Goal: Information Seeking & Learning: Learn about a topic

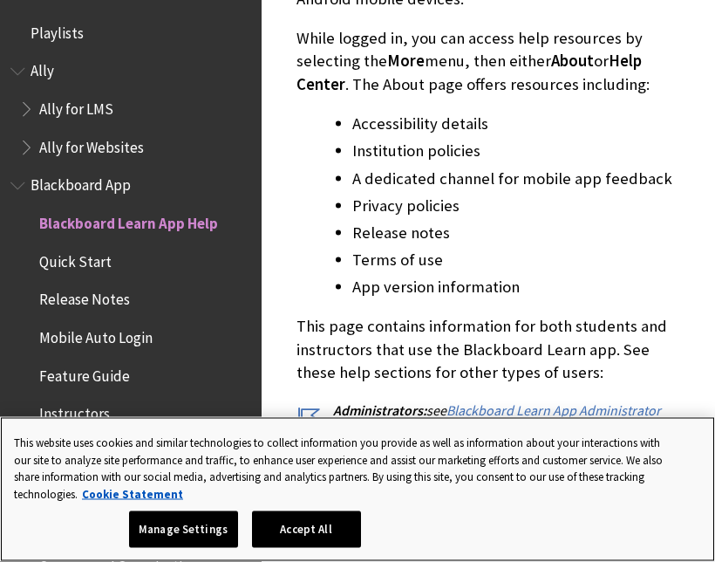
click at [318, 529] on button "Accept All" at bounding box center [306, 529] width 109 height 37
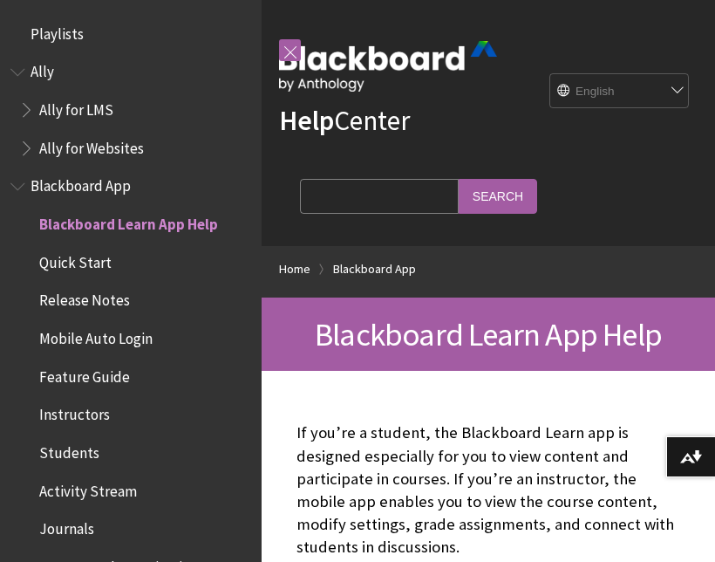
click at [358, 200] on input "Search Query" at bounding box center [379, 196] width 159 height 34
type input "cookies"
click at [459, 195] on input "Search" at bounding box center [498, 196] width 79 height 34
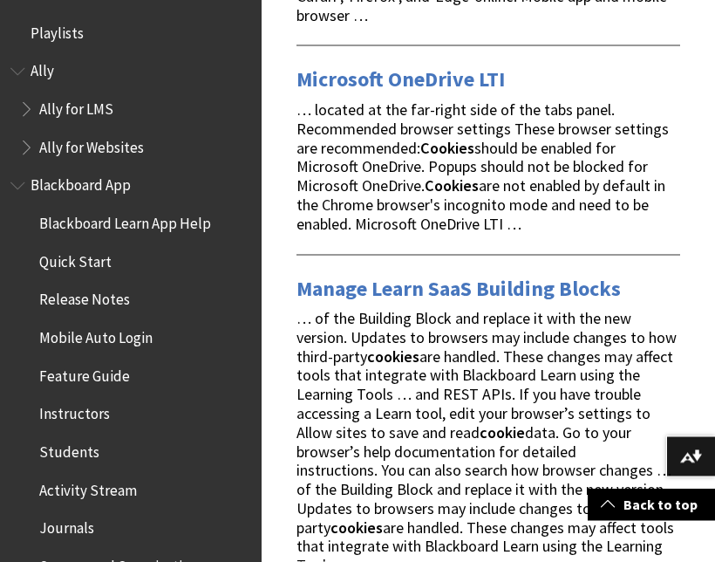
scroll to position [1343, 0]
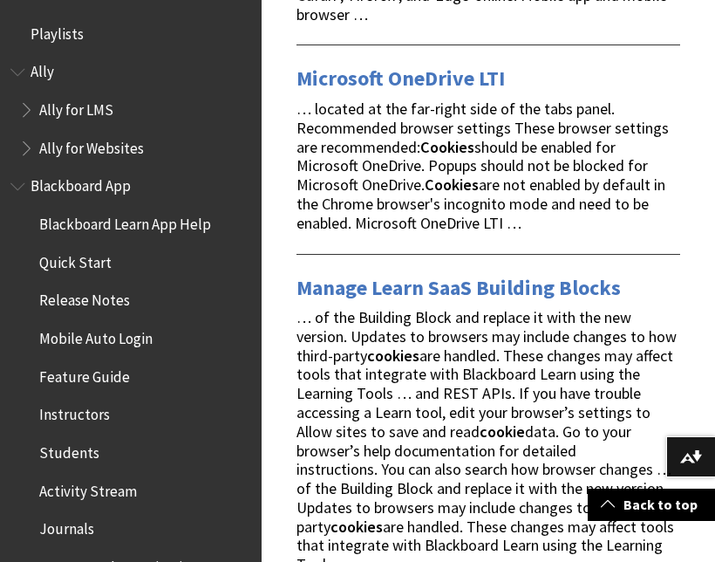
click at [597, 274] on link "Manage Learn SaaS Building Blocks" at bounding box center [459, 288] width 324 height 28
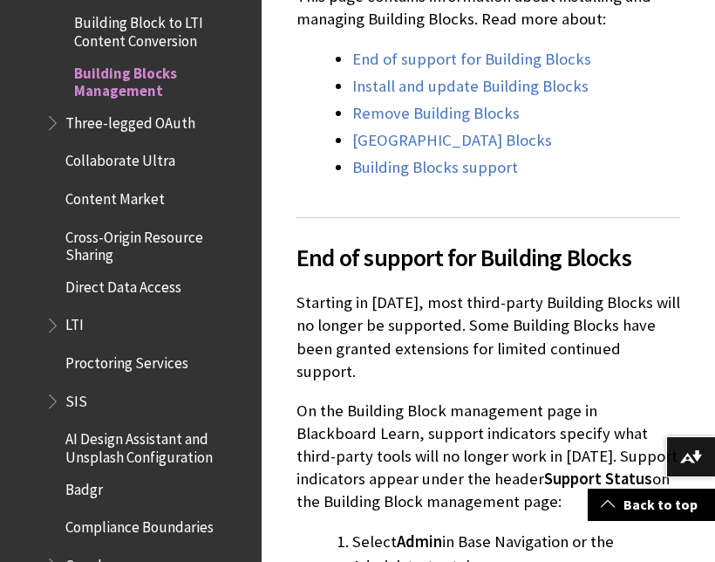
scroll to position [498, 0]
